Goal: Task Accomplishment & Management: Manage account settings

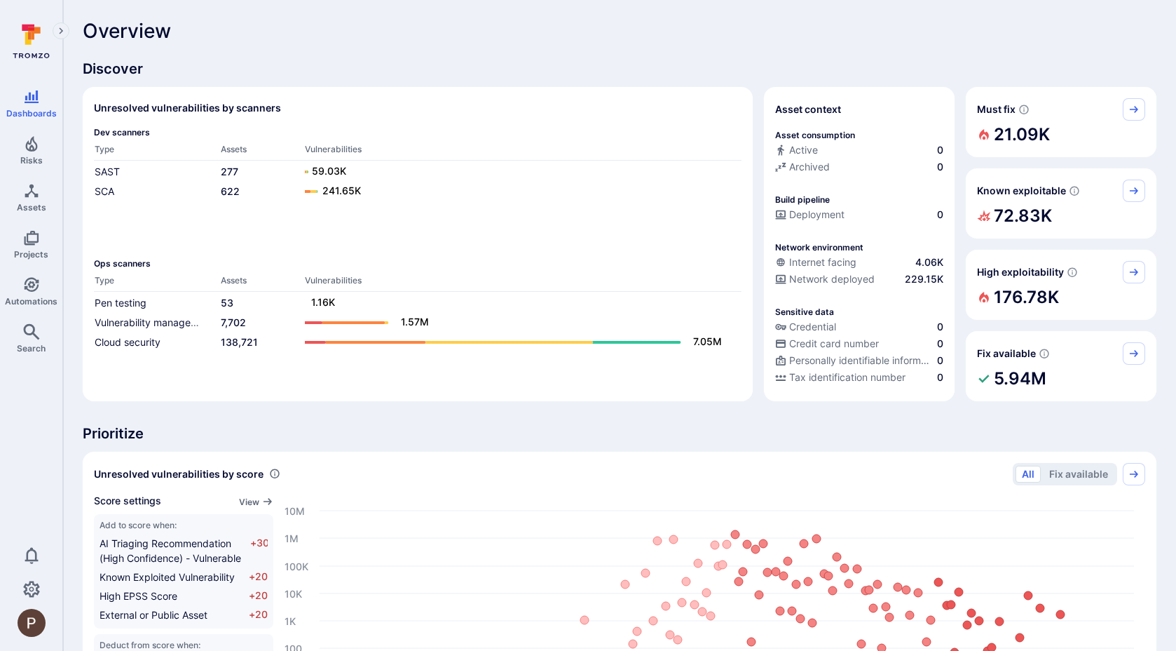
click at [580, 32] on div "Overview" at bounding box center [620, 31] width 1074 height 22
click at [40, 162] on span "Risks" at bounding box center [31, 160] width 22 height 11
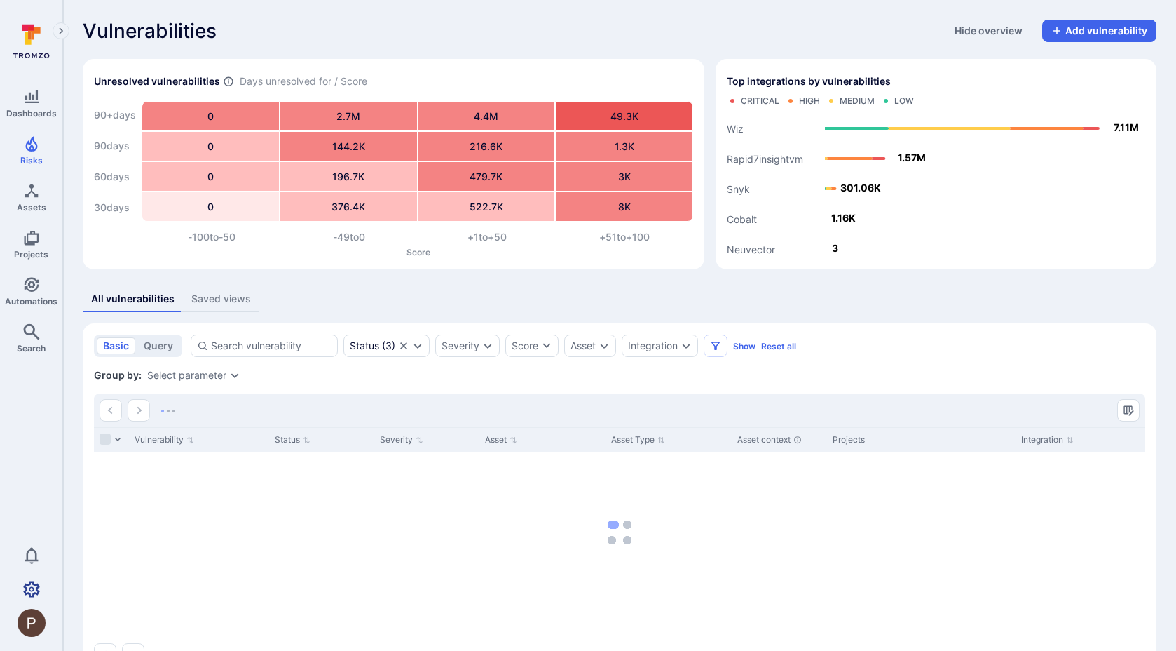
click at [26, 589] on icon "Settings" at bounding box center [31, 588] width 17 height 16
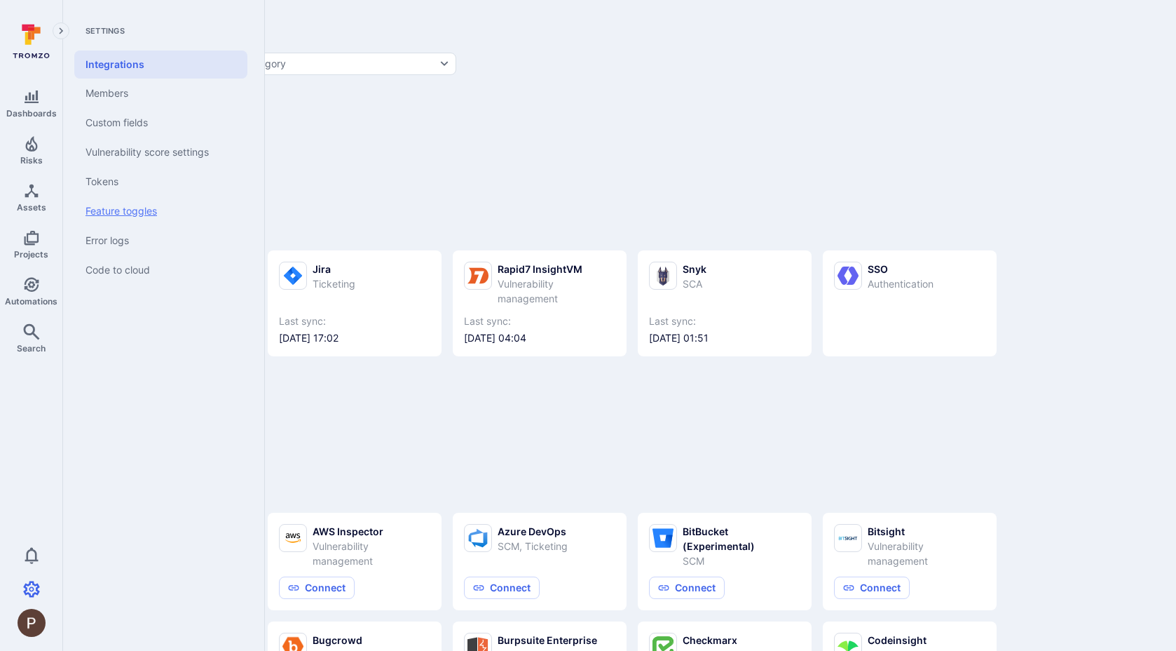
click at [135, 216] on link "Feature toggles" at bounding box center [160, 210] width 173 height 29
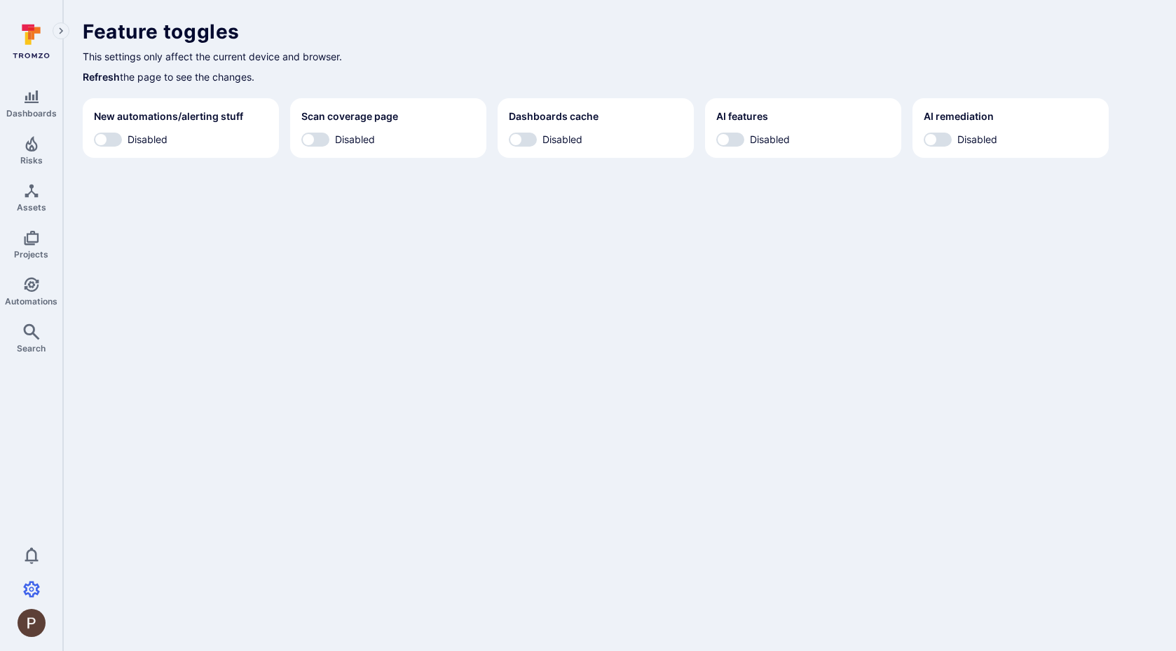
click at [743, 297] on body "Dashboards Risks Assets Projects Automations Search 0 Settings Integrations Mem…" at bounding box center [588, 325] width 1176 height 651
click at [947, 139] on input "Disabled" at bounding box center [931, 139] width 42 height 14
checkbox input "true"
click at [740, 143] on input "Disabled" at bounding box center [723, 139] width 42 height 14
checkbox input "true"
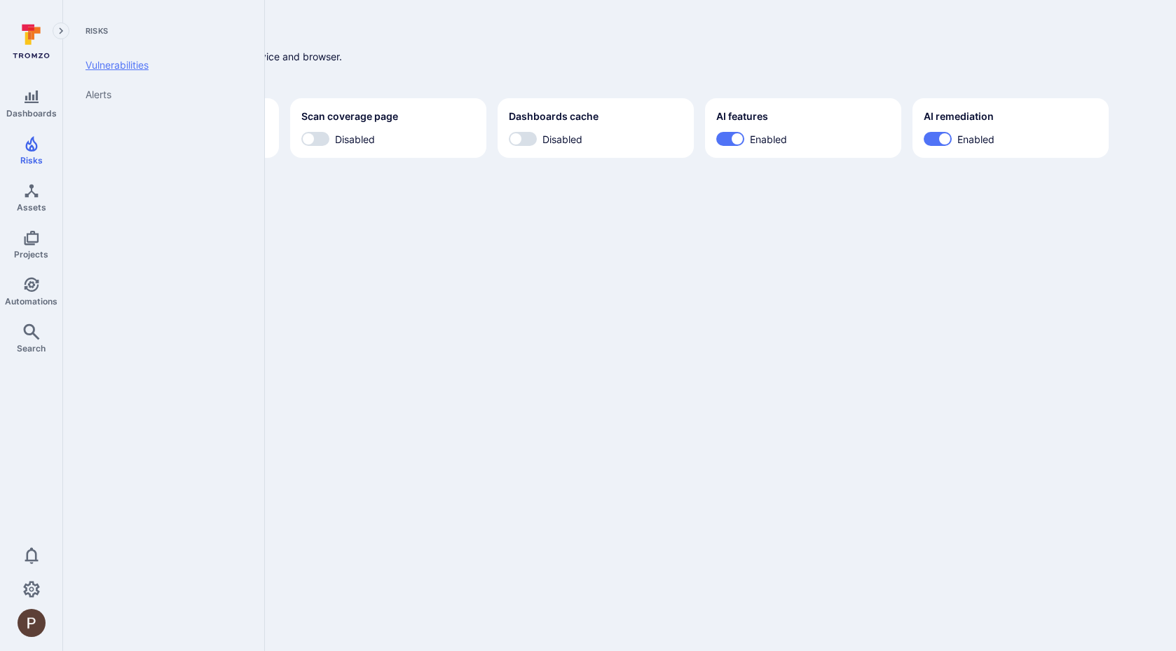
click at [92, 64] on link "Vulnerabilities" at bounding box center [160, 64] width 173 height 29
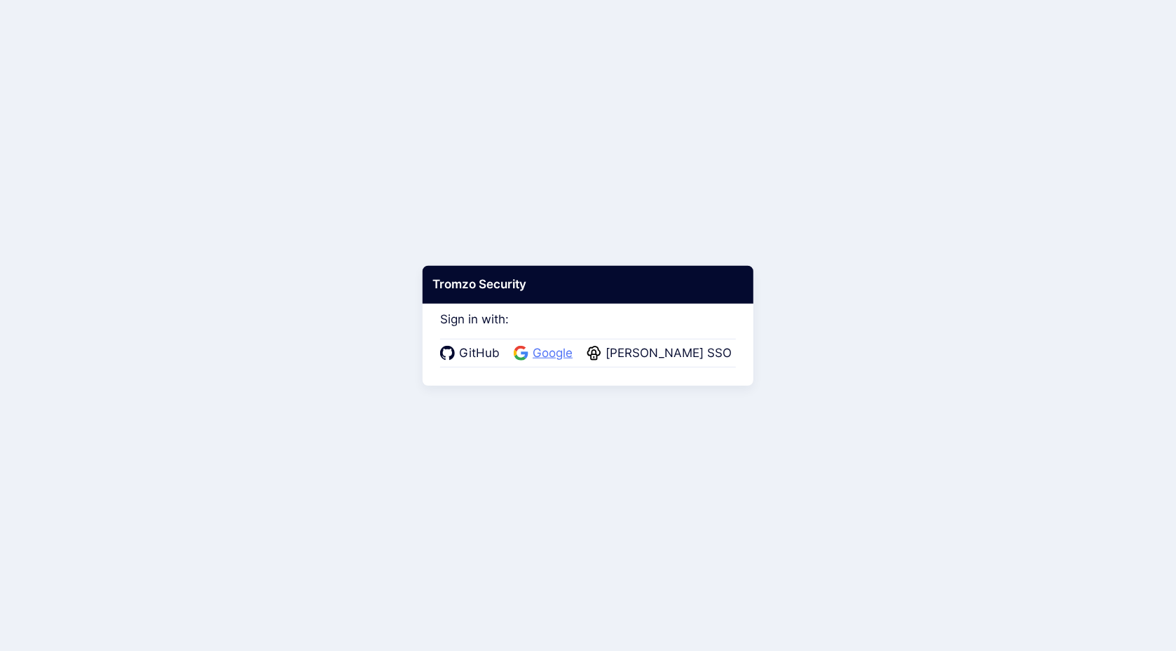
click at [562, 349] on span "Google" at bounding box center [553, 353] width 48 height 18
